Goal: Communication & Community: Ask a question

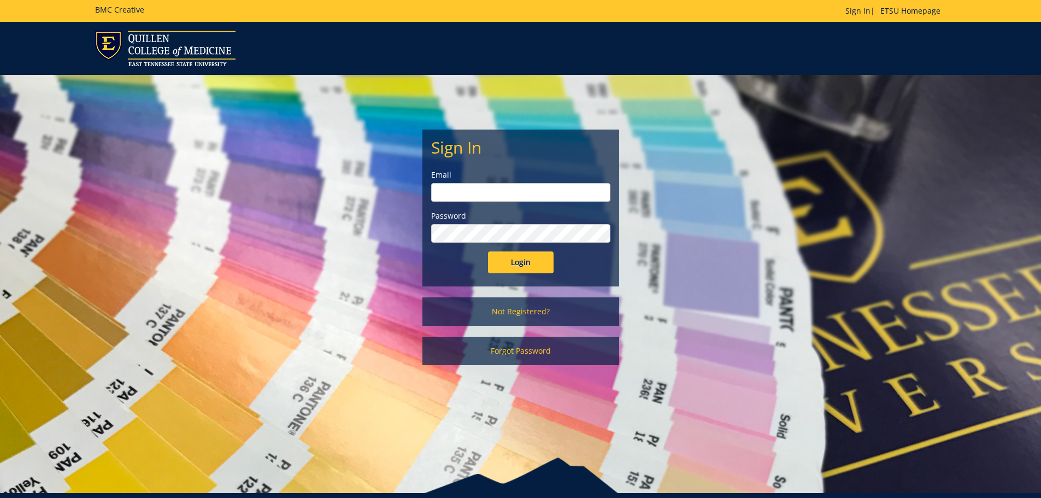
type input "[EMAIL_ADDRESS][DOMAIN_NAME]"
click at [524, 263] on input "Login" at bounding box center [521, 262] width 66 height 22
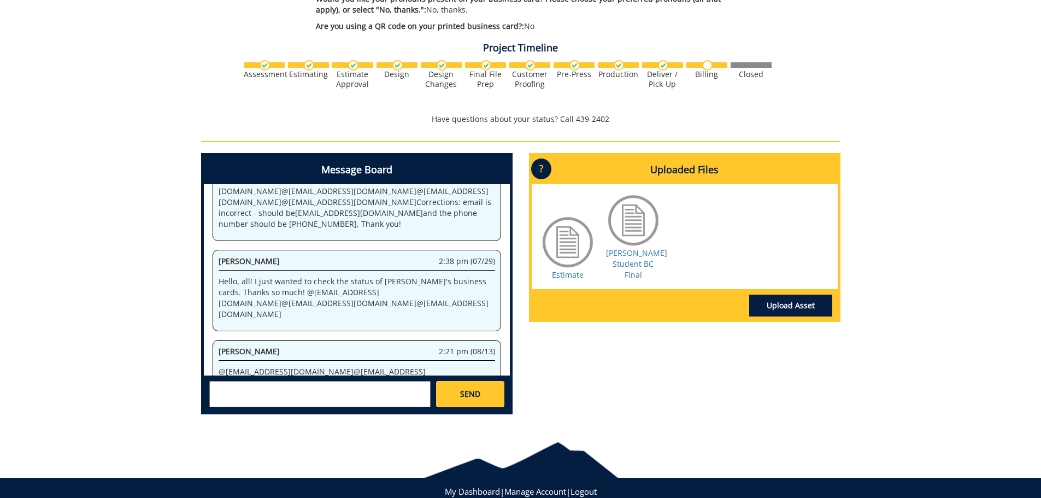
scroll to position [601, 0]
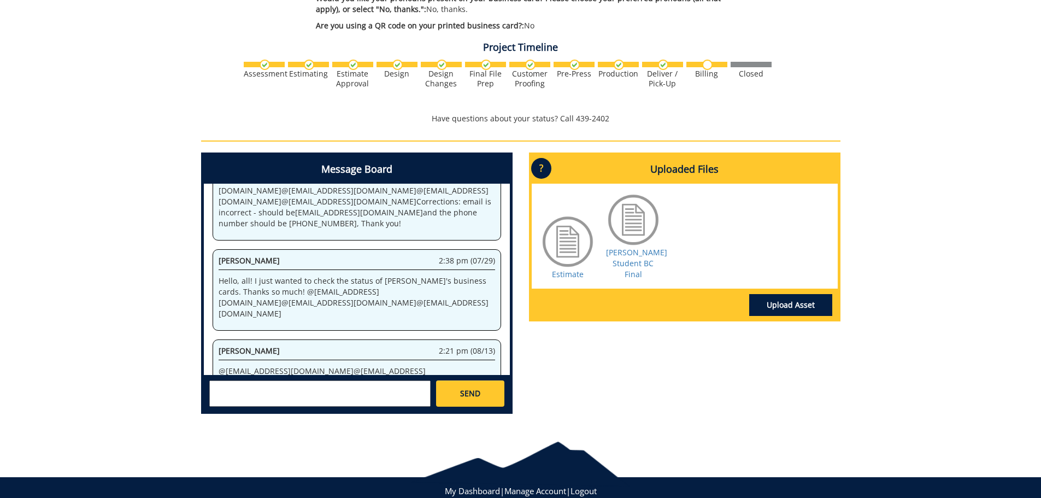
click at [274, 380] on textarea at bounding box center [319, 393] width 221 height 26
type textarea "@"
paste textarea "10-25050-210007-200-74530-710-999-999-999-999-99"
click at [285, 380] on textarea "10-25050-210007-200-74530-710-999-999-999-999-99 Thank you@" at bounding box center [319, 393] width 221 height 26
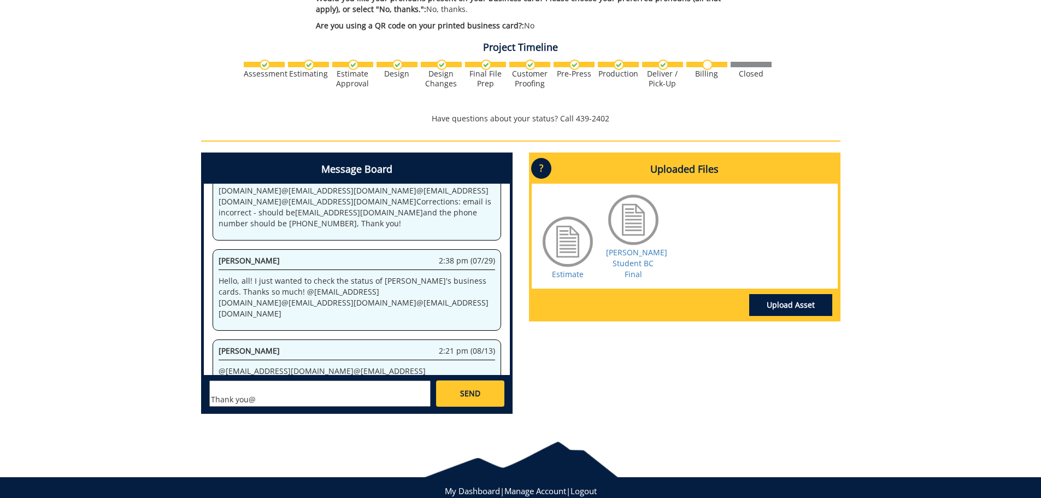
click at [275, 380] on textarea "10-25050-210007-200-74530-710-999-999-999-999-99 Thank you@" at bounding box center [319, 393] width 221 height 26
type textarea "10-25050-210007-200-74530-710-999-999-999-999-99 Thank you!"
click at [474, 388] on span "SEND" at bounding box center [470, 393] width 20 height 11
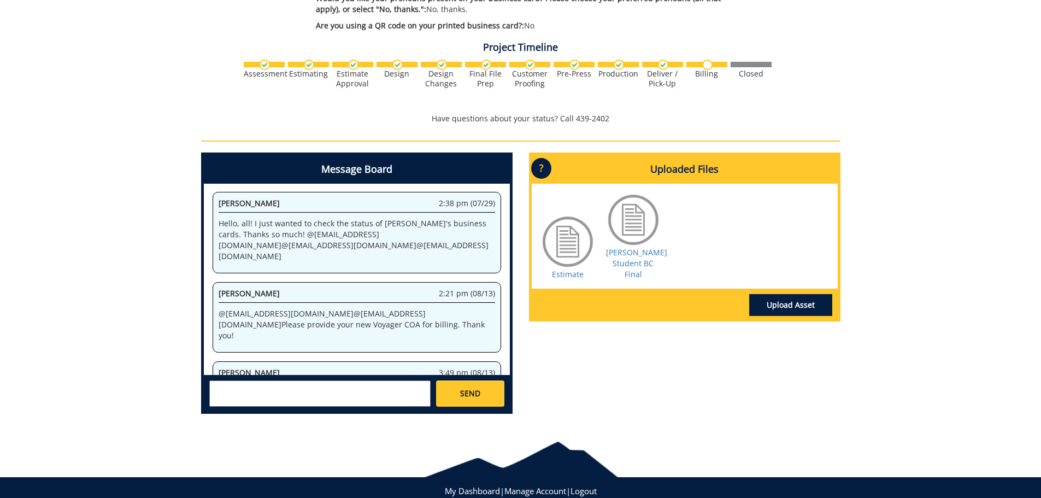
scroll to position [1178, 0]
